Goal: Information Seeking & Learning: Learn about a topic

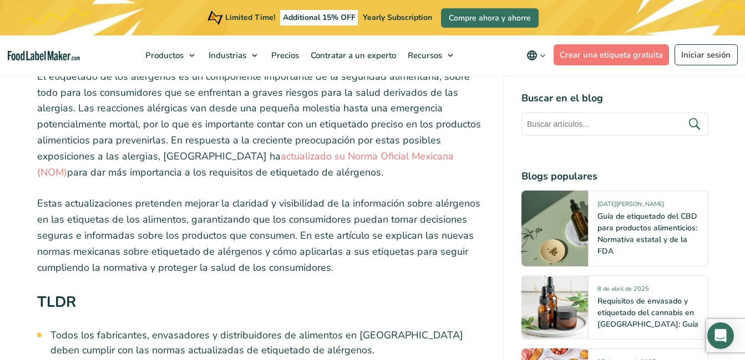
click at [388, 95] on p "El etiquetado de los alérgenos es un componente importante de la seguridad alim…" at bounding box center [261, 125] width 448 height 112
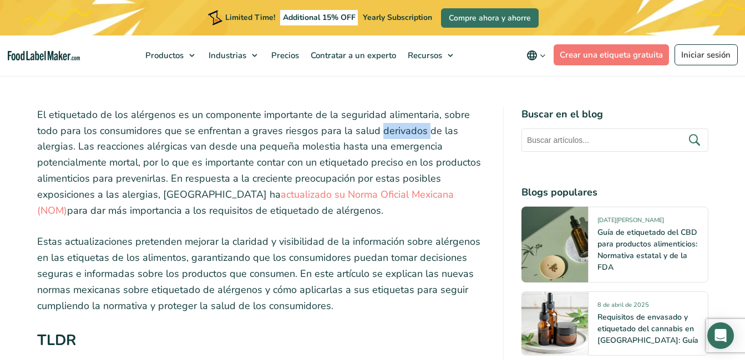
scroll to position [333, 0]
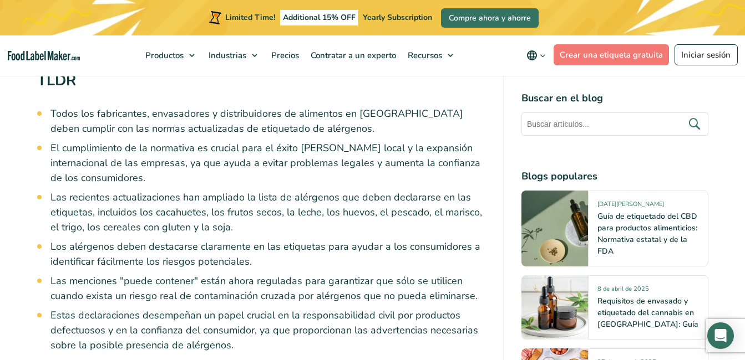
scroll to position [665, 0]
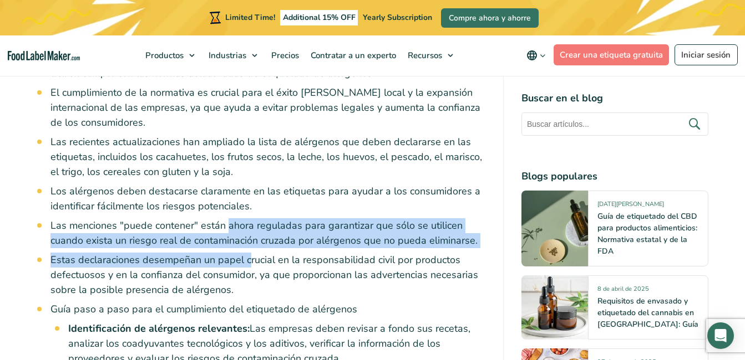
drag, startPoint x: 228, startPoint y: 227, endPoint x: 247, endPoint y: 264, distance: 41.7
click at [247, 264] on ul "Todos los fabricantes, envasadores y distribuidores de alimentos en [GEOGRAPHIC…" at bounding box center [267, 273] width 435 height 444
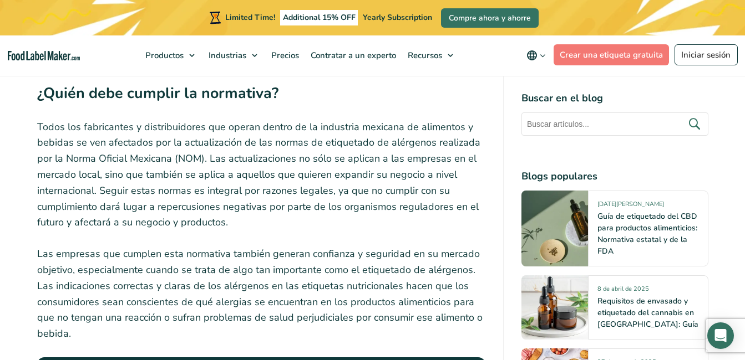
scroll to position [1275, 0]
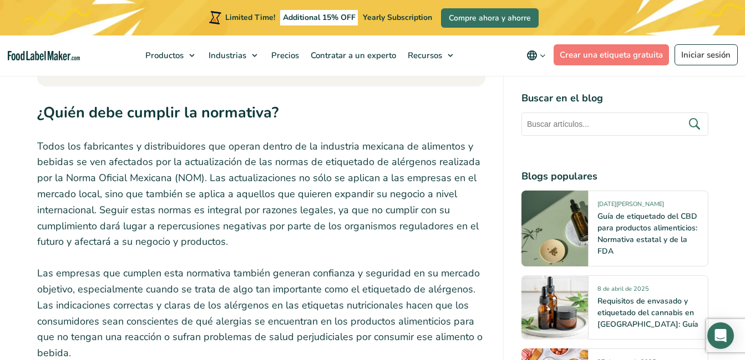
click at [404, 118] on h2 "¿Quién debe cumplir la normativa?" at bounding box center [261, 115] width 448 height 28
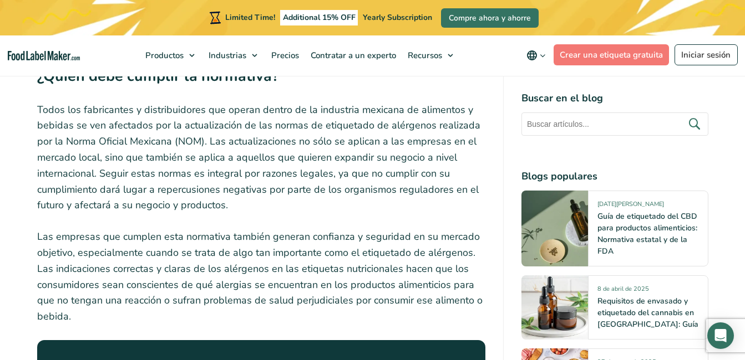
scroll to position [1331, 0]
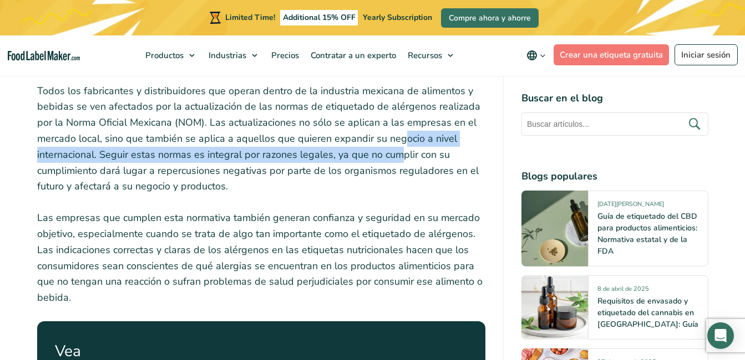
drag, startPoint x: 400, startPoint y: 138, endPoint x: 399, endPoint y: 155, distance: 17.8
click at [399, 155] on p "Todos los fabricantes y distribuidores que operan dentro de la industria mexica…" at bounding box center [261, 139] width 448 height 112
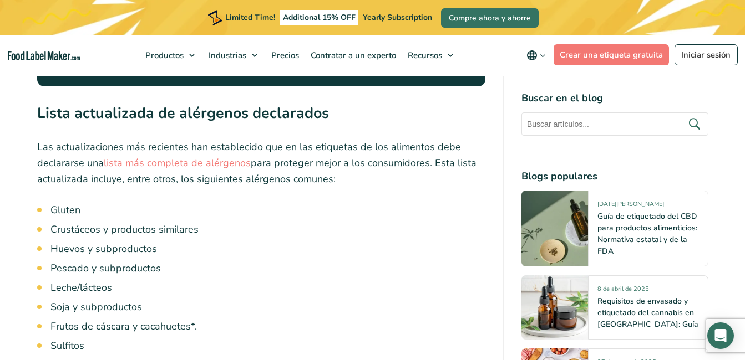
scroll to position [1664, 0]
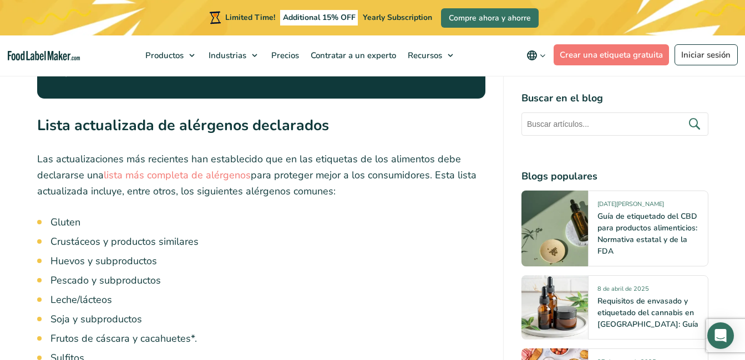
click at [230, 141] on h2 "Lista actualizada de alérgenos declarados" at bounding box center [261, 128] width 448 height 28
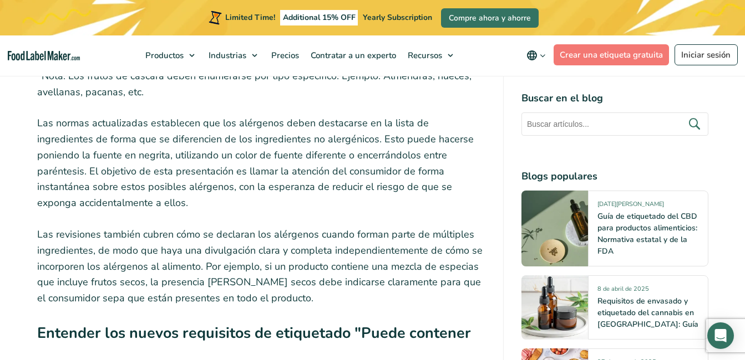
scroll to position [1941, 0]
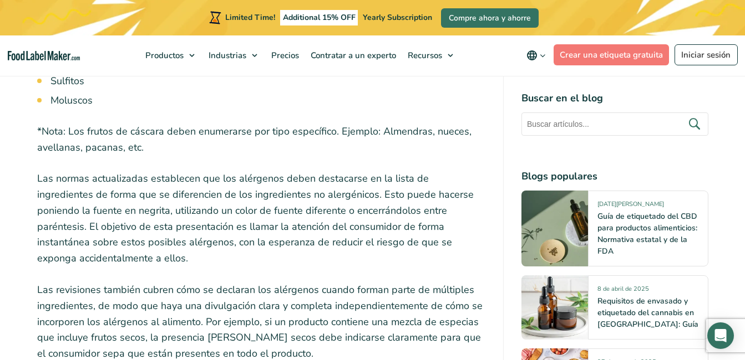
click at [230, 141] on p "*Nota: Los frutos de cáscara deben enumerarse por tipo específico. Ejemplo: Alm…" at bounding box center [261, 140] width 448 height 32
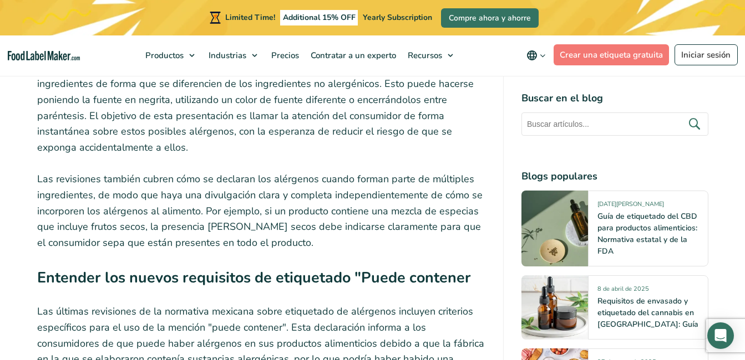
scroll to position [1996, 0]
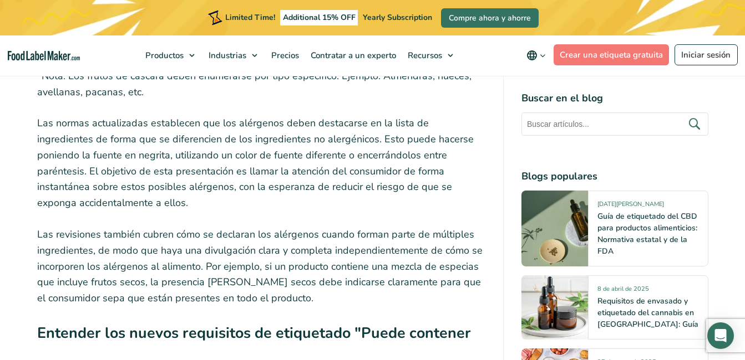
click at [327, 167] on p "Las normas actualizadas establecen que los alérgenos deben destacarse en la lis…" at bounding box center [261, 163] width 448 height 96
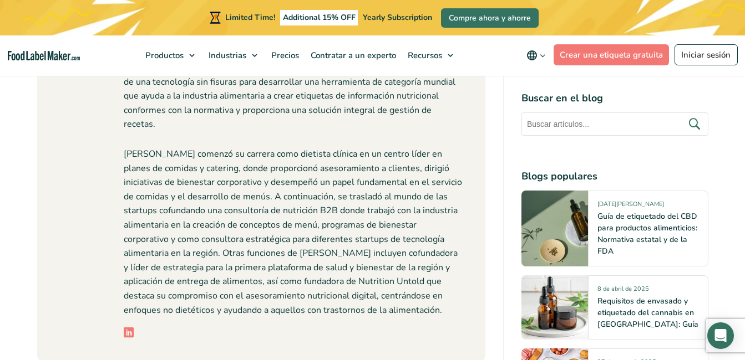
scroll to position [4048, 0]
